Goal: Task Accomplishment & Management: Use online tool/utility

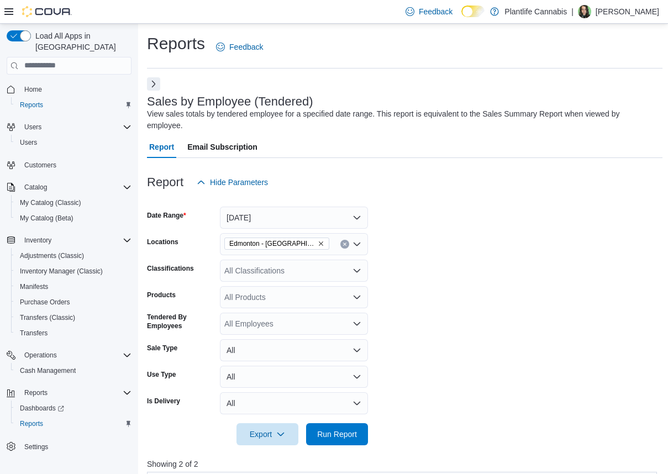
scroll to position [180, 0]
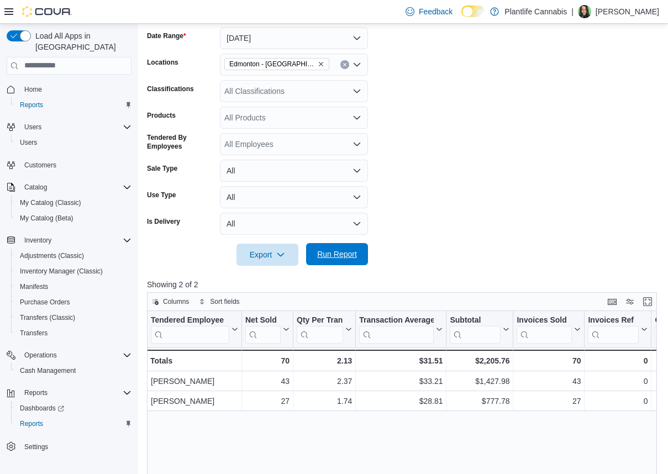
click at [358, 258] on span "Run Report" at bounding box center [337, 254] width 49 height 22
click at [360, 260] on span "Run Report" at bounding box center [337, 255] width 49 height 22
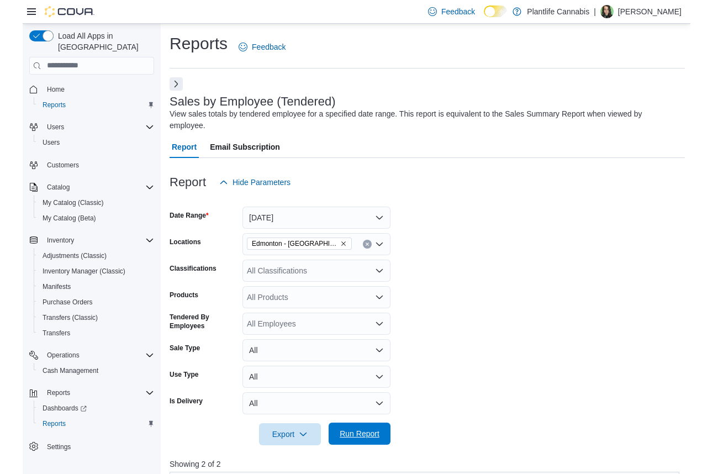
scroll to position [136, 0]
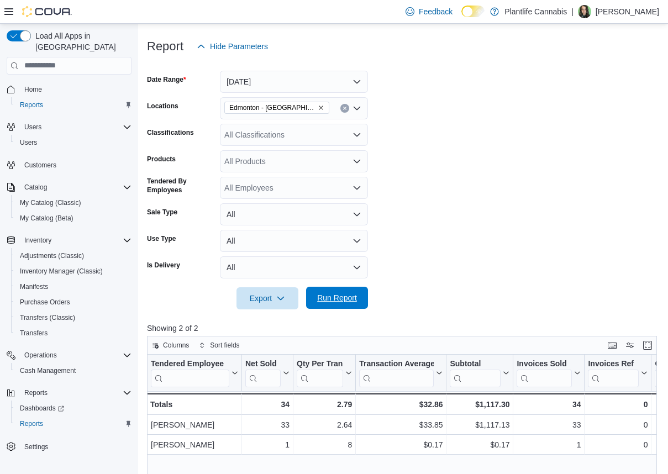
click at [347, 302] on span "Run Report" at bounding box center [337, 297] width 40 height 11
click at [8, 10] on icon at bounding box center [8, 11] width 9 height 9
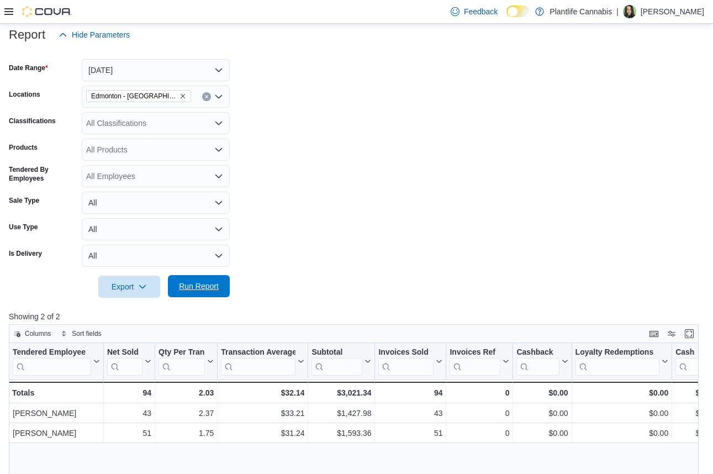
click at [208, 283] on span "Run Report" at bounding box center [199, 286] width 40 height 11
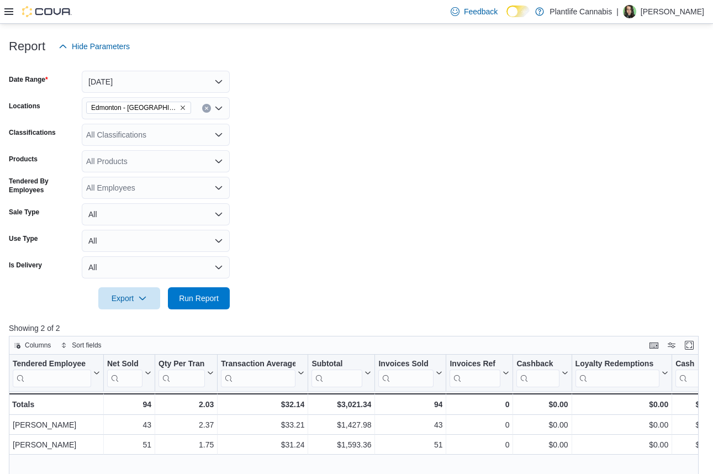
scroll to position [124, 0]
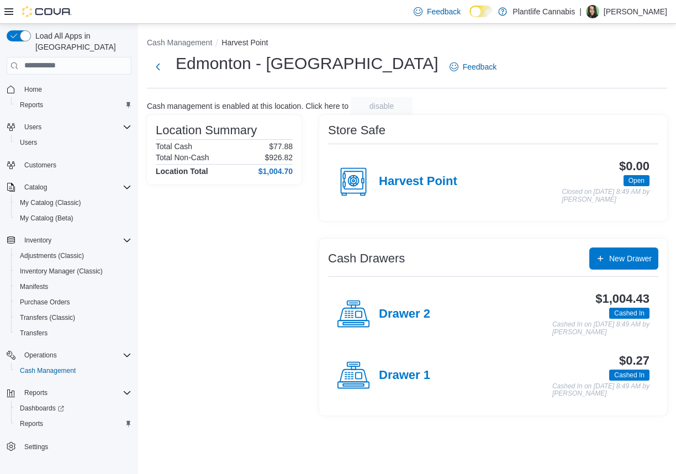
click at [12, 15] on icon at bounding box center [8, 11] width 9 height 9
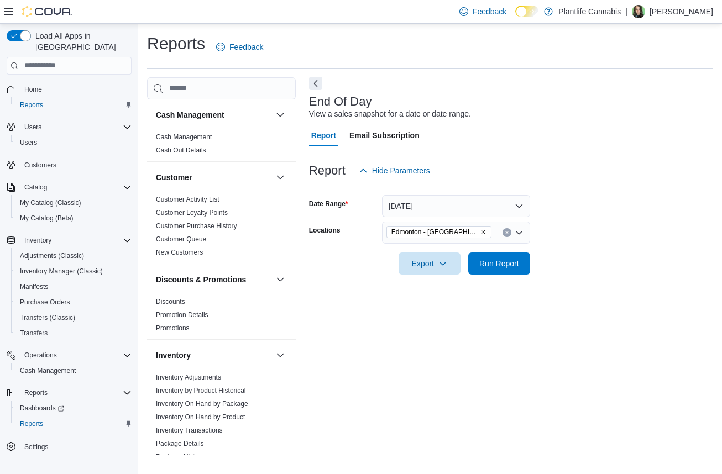
drag, startPoint x: 317, startPoint y: 87, endPoint x: 177, endPoint y: 67, distance: 140.7
click at [317, 87] on button "Next" at bounding box center [315, 83] width 13 height 13
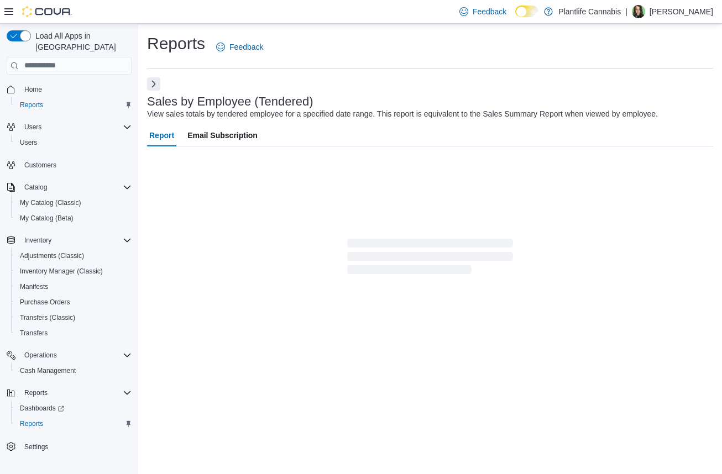
click at [9, 8] on icon at bounding box center [8, 11] width 9 height 7
